Goal: Find specific page/section: Find specific page/section

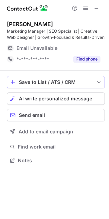
scroll to position [156, 109]
click at [97, 7] on span at bounding box center [96, 7] width 5 height 5
